Goal: Transaction & Acquisition: Obtain resource

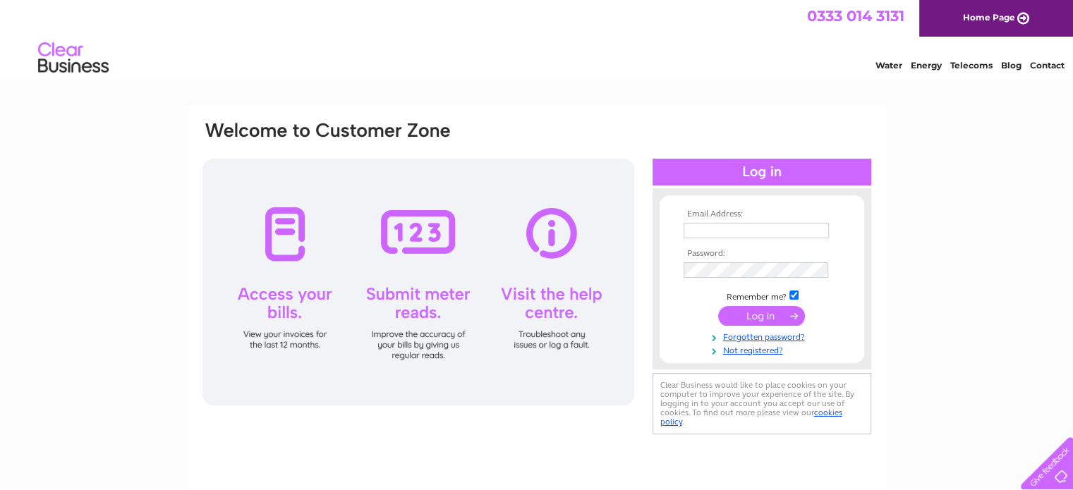
type input "[EMAIL_ADDRESS][DOMAIN_NAME]"
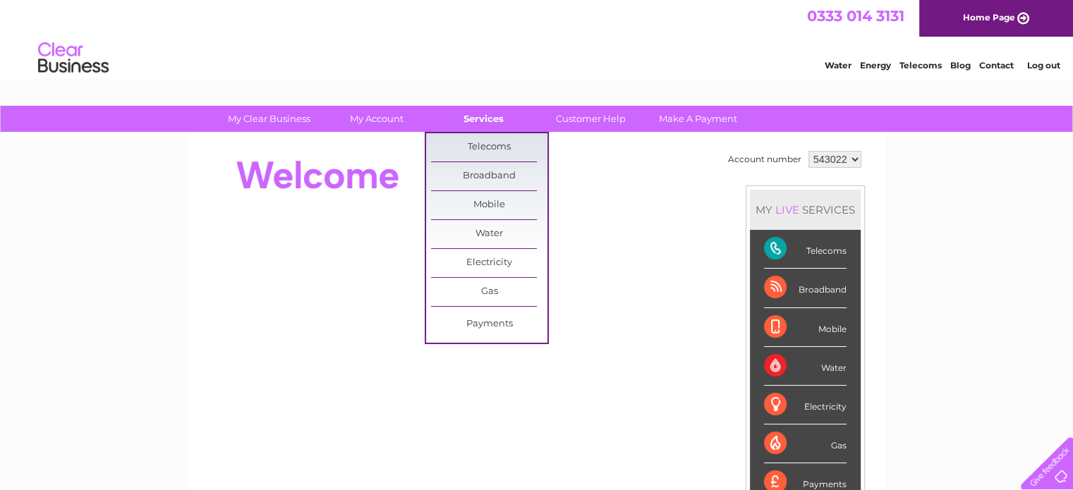
click at [480, 118] on link "Services" at bounding box center [483, 119] width 116 height 26
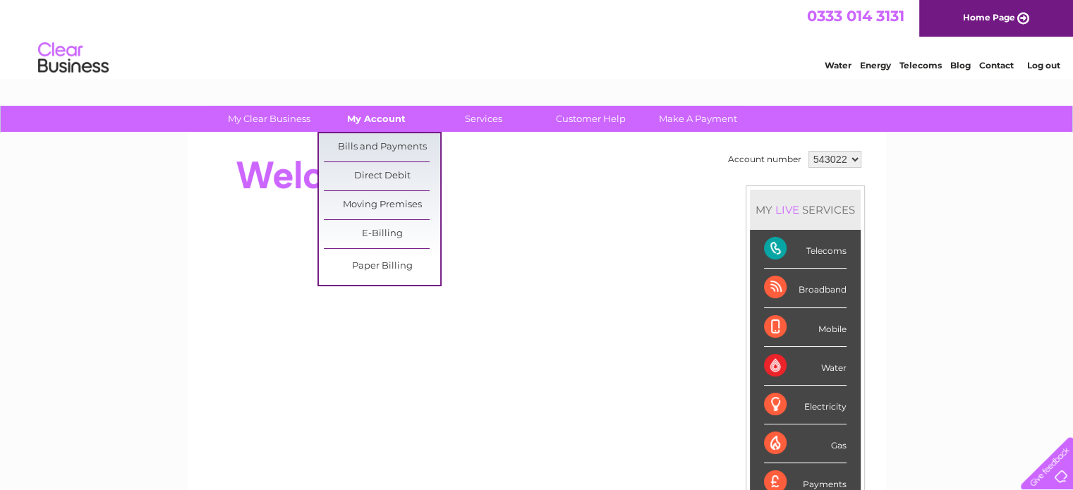
click at [387, 123] on link "My Account" at bounding box center [376, 119] width 116 height 26
click at [375, 150] on link "Bills and Payments" at bounding box center [382, 147] width 116 height 28
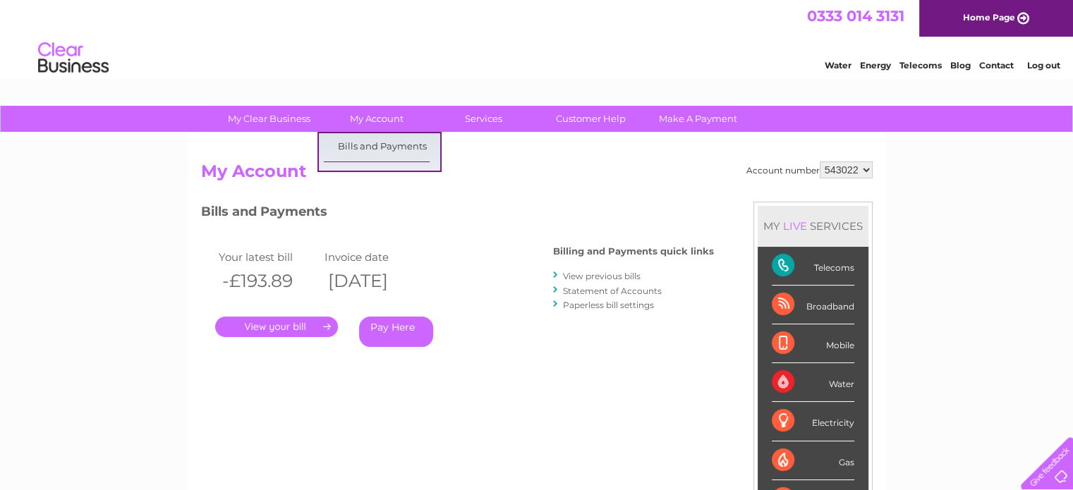
click at [382, 148] on div "My Clear Business Login Details My Details My Preferences Link Account My Accou…" at bounding box center [536, 474] width 1073 height 736
click at [576, 277] on link "View previous bills" at bounding box center [602, 276] width 78 height 11
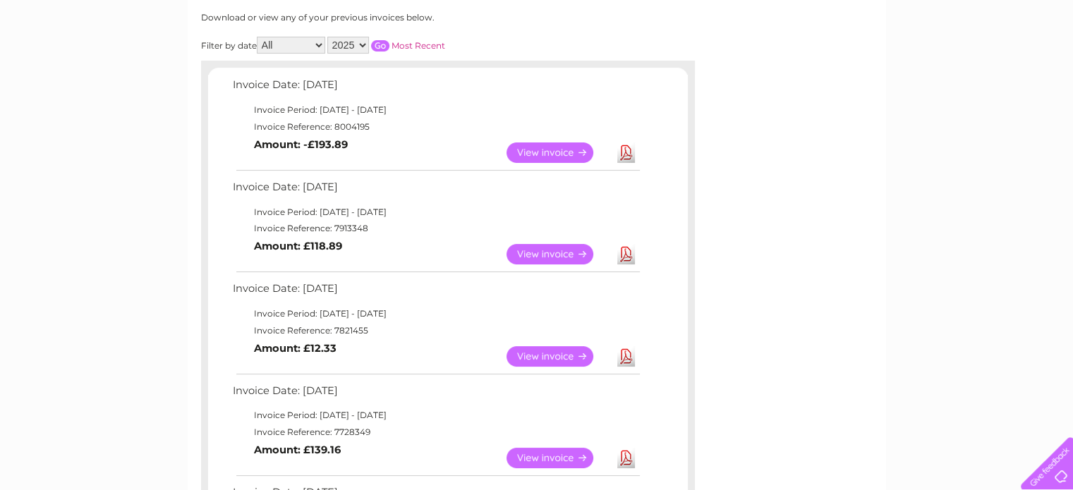
scroll to position [212, 0]
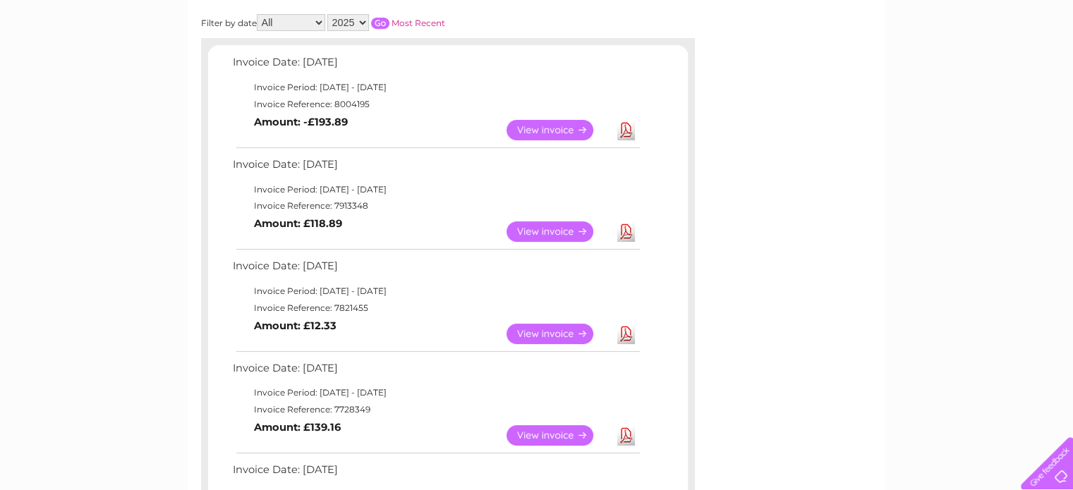
click at [628, 333] on link "Download" at bounding box center [626, 334] width 18 height 20
click at [631, 227] on link "Download" at bounding box center [626, 231] width 18 height 20
click at [623, 135] on link "Download" at bounding box center [626, 130] width 18 height 20
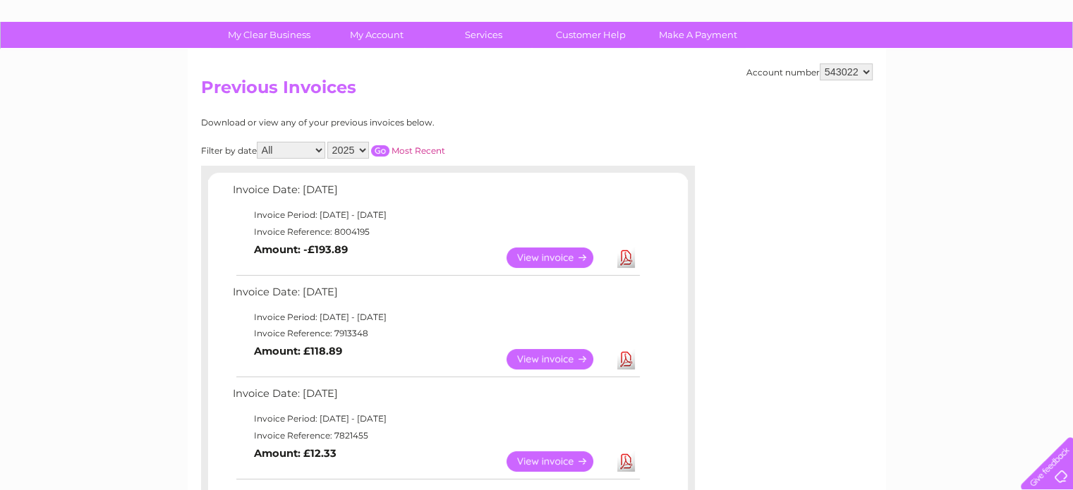
scroll to position [0, 0]
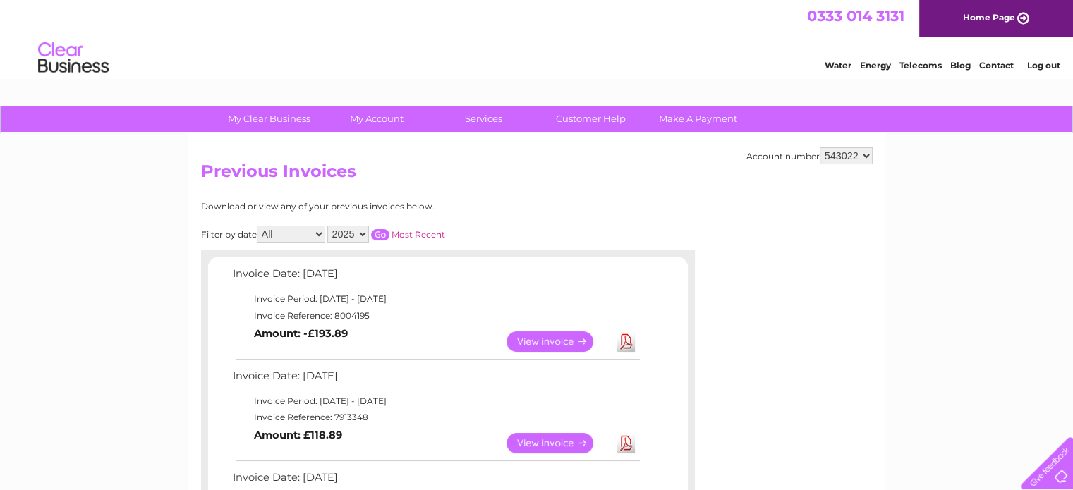
click at [1050, 61] on link "Log out" at bounding box center [1042, 65] width 33 height 11
